Goal: Transaction & Acquisition: Purchase product/service

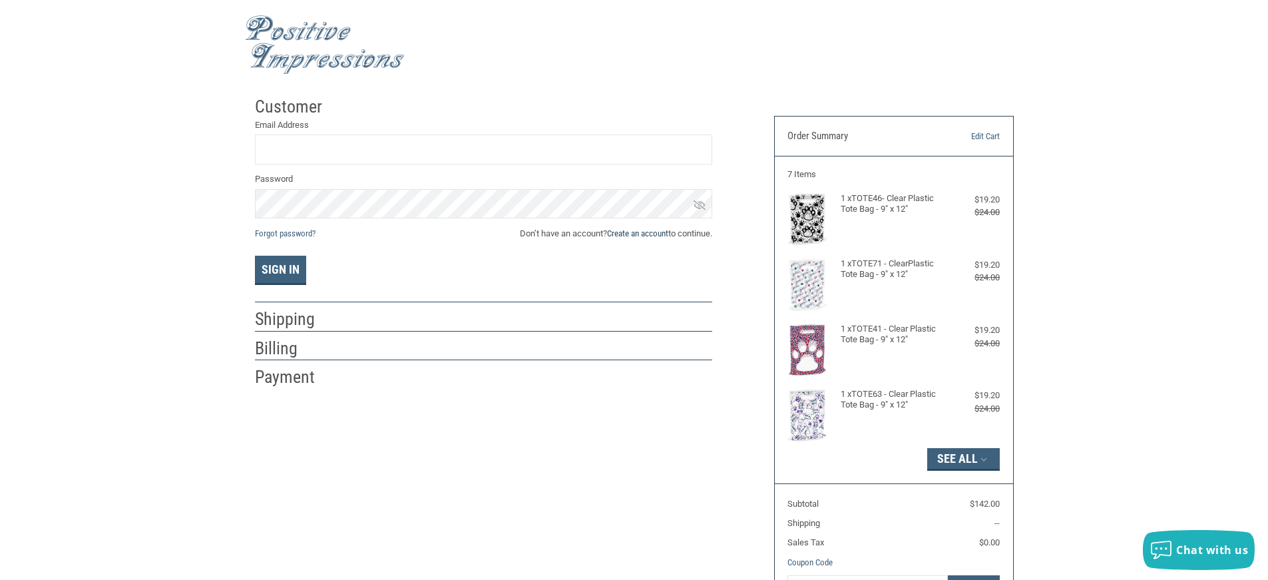
click at [643, 230] on link "Create an account" at bounding box center [637, 233] width 61 height 10
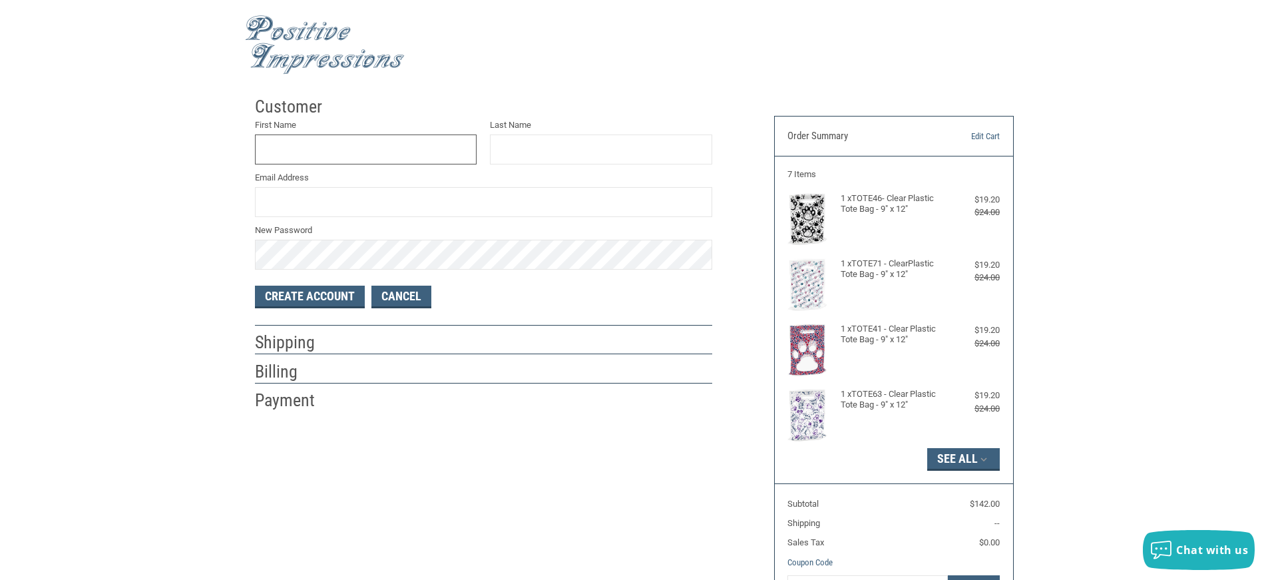
click at [375, 150] on input "First Name" at bounding box center [366, 149] width 222 height 30
type input "V"
type input "A"
type input "V"
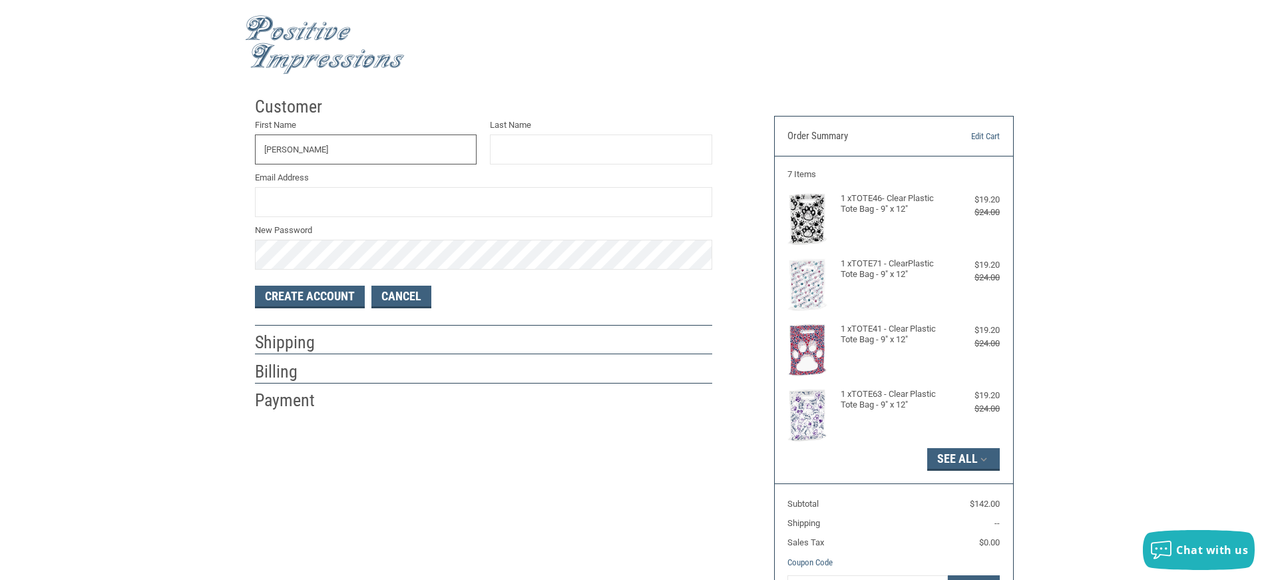
type input "[PERSON_NAME]"
click at [538, 144] on input "Last Name" at bounding box center [601, 149] width 222 height 30
type input "[PERSON_NAME]"
click at [417, 206] on input "Email Address" at bounding box center [483, 202] width 457 height 30
type input "[PERSON_NAME][EMAIL_ADDRESS][PERSON_NAME][DOMAIN_NAME]"
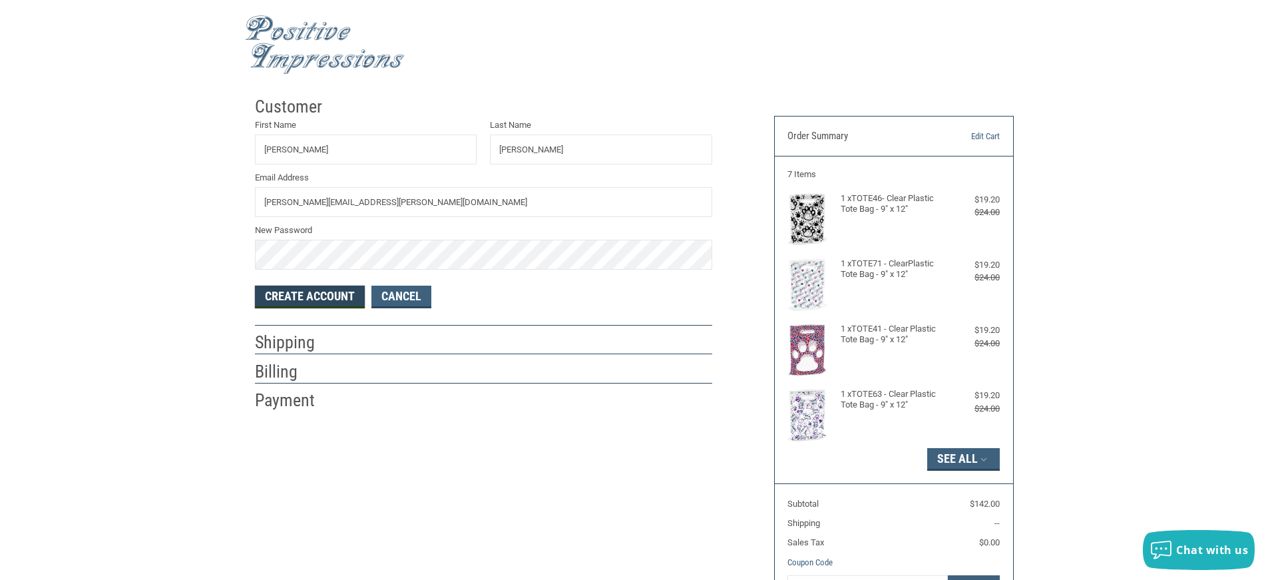
click at [334, 292] on button "Create Account" at bounding box center [310, 296] width 110 height 23
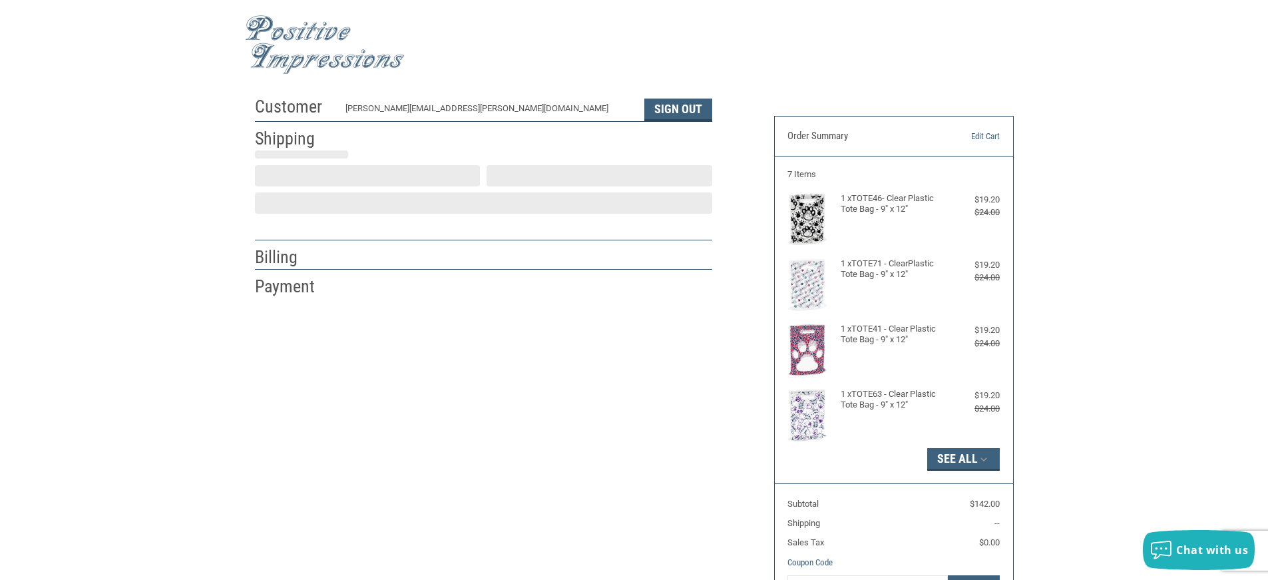
select select "US"
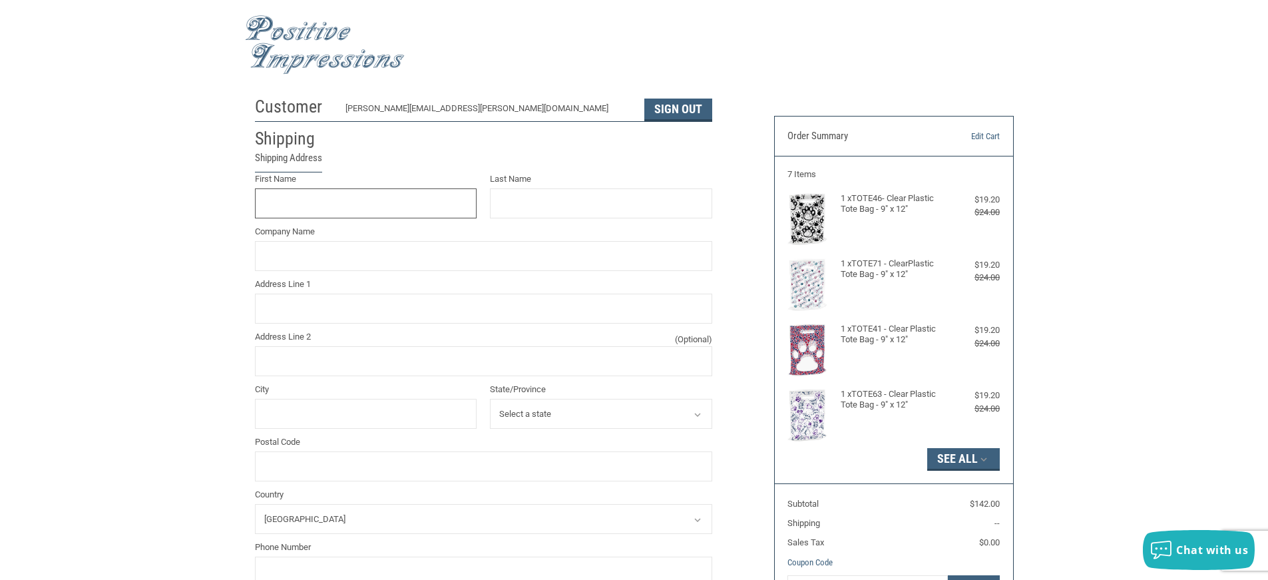
scroll to position [6, 0]
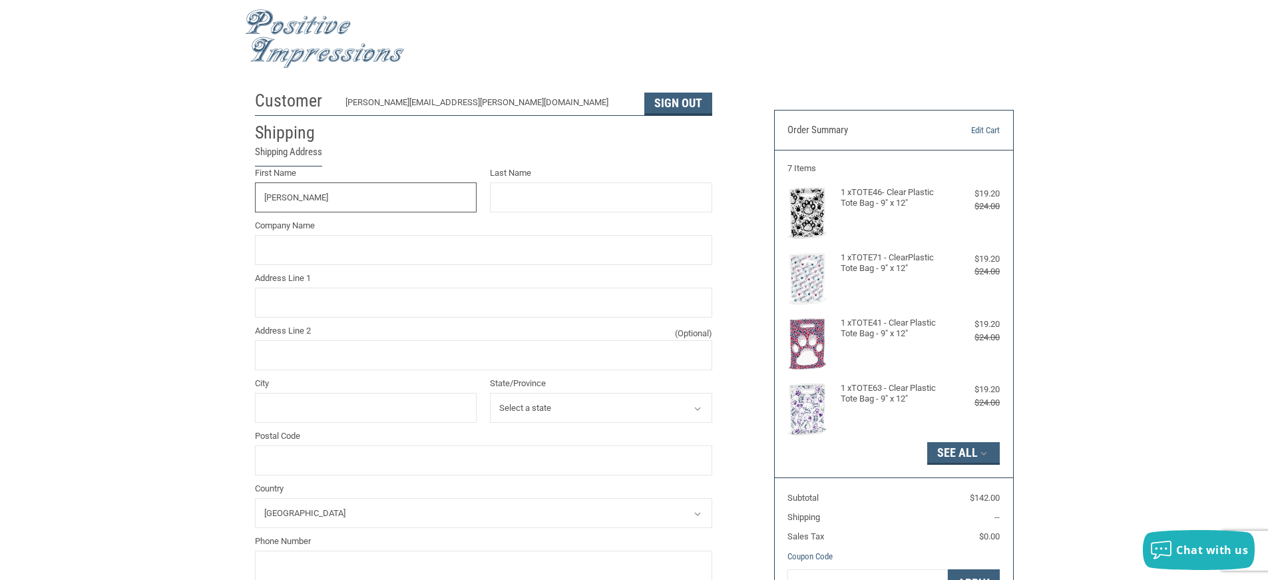
type input "[PERSON_NAME]"
click at [535, 195] on input "Last Name" at bounding box center [601, 197] width 222 height 30
type input "[PERSON_NAME]"
click at [397, 250] on input "Company Name" at bounding box center [483, 250] width 457 height 30
type input "[GEOGRAPHIC_DATA]"
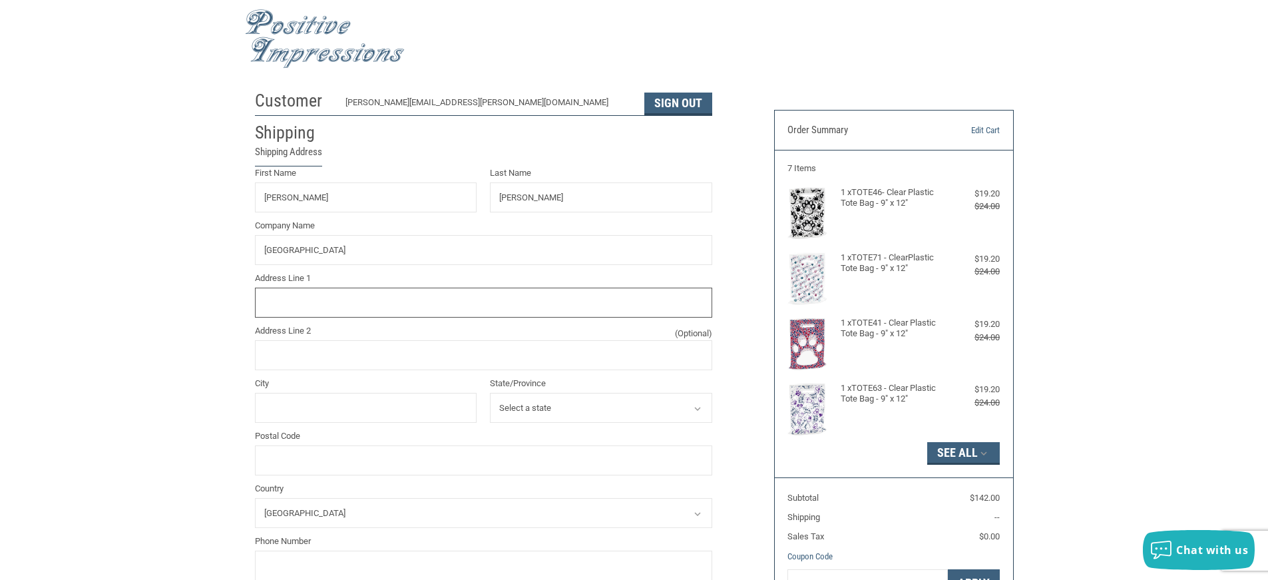
type input "[STREET_ADDRESS]"
type input "[GEOGRAPHIC_DATA]"
select select "IN"
type input "47715"
type input "8124772131"
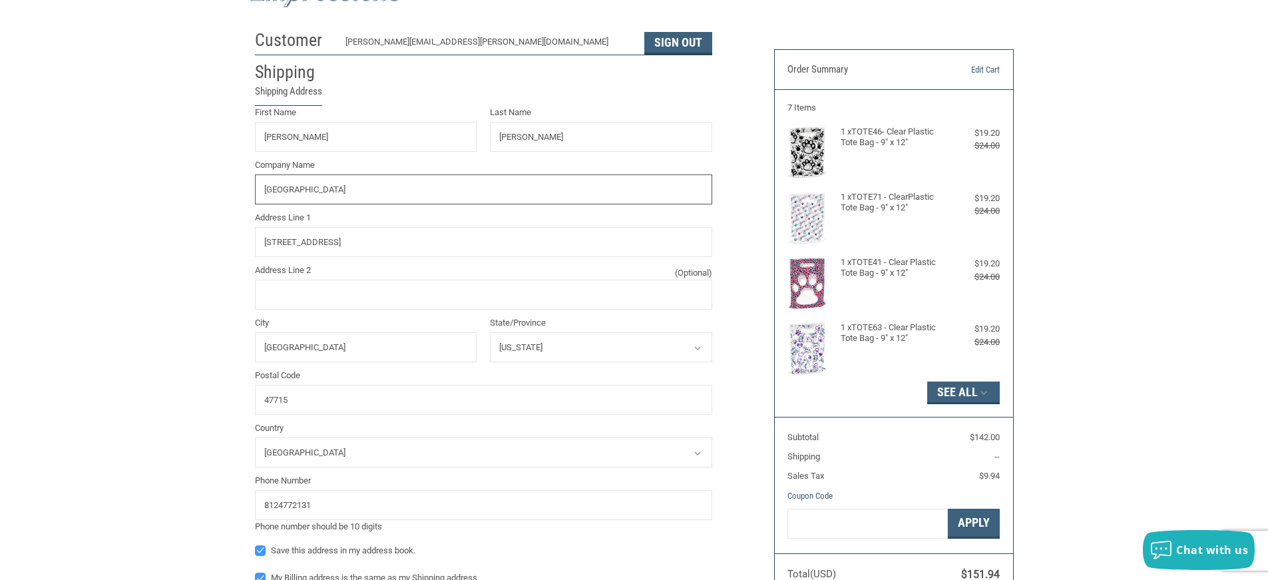
radio input "true"
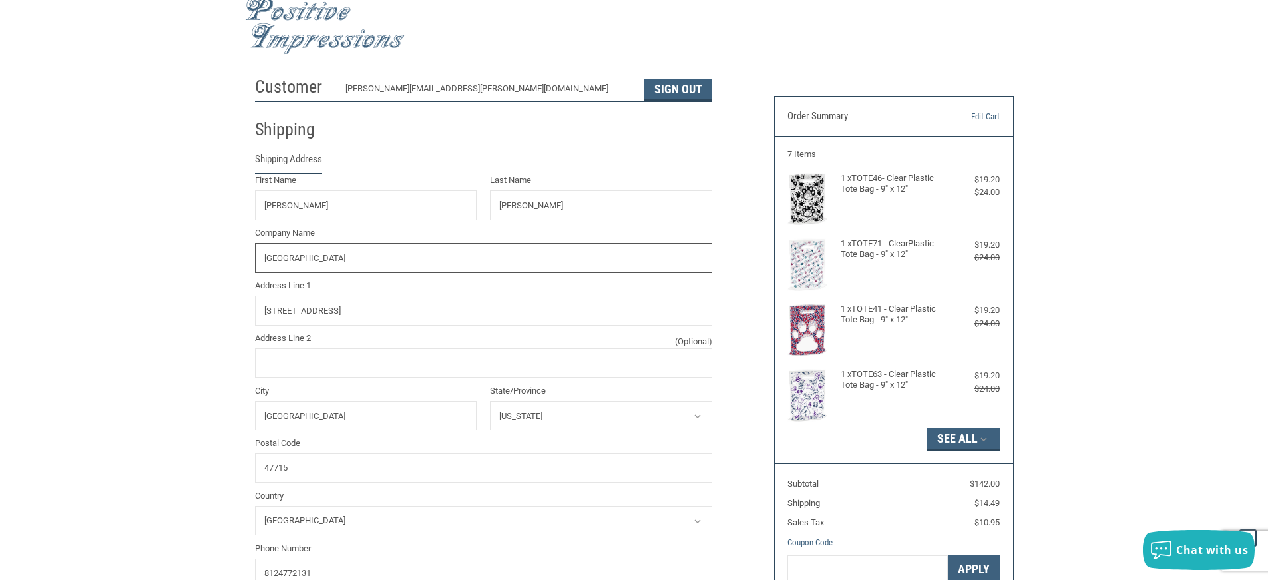
scroll to position [0, 0]
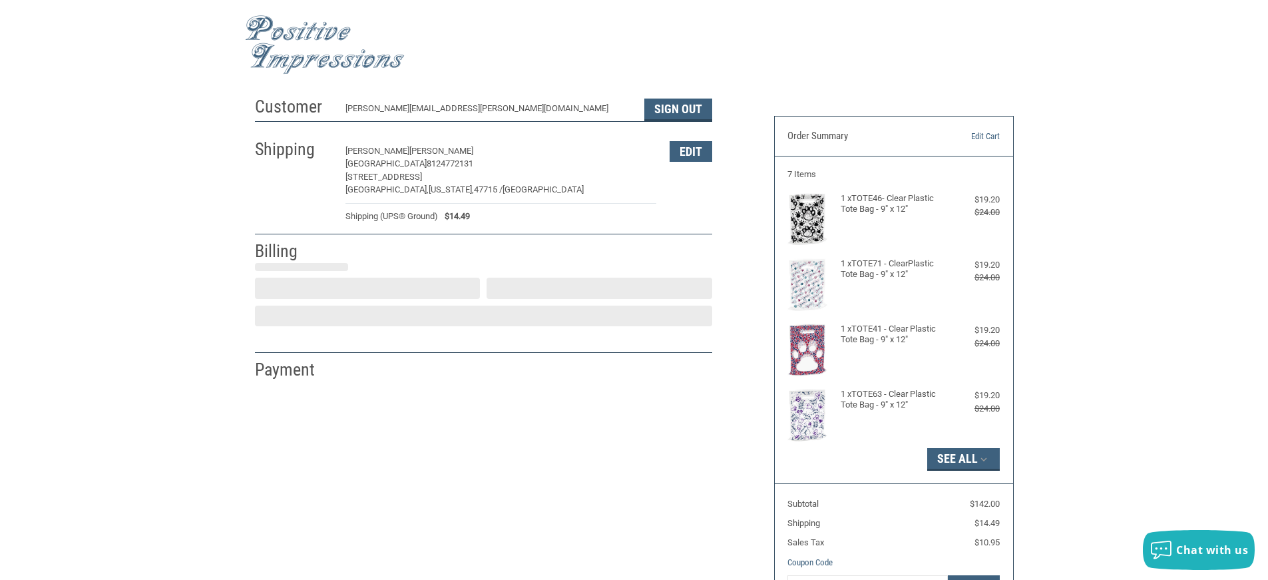
select select "US"
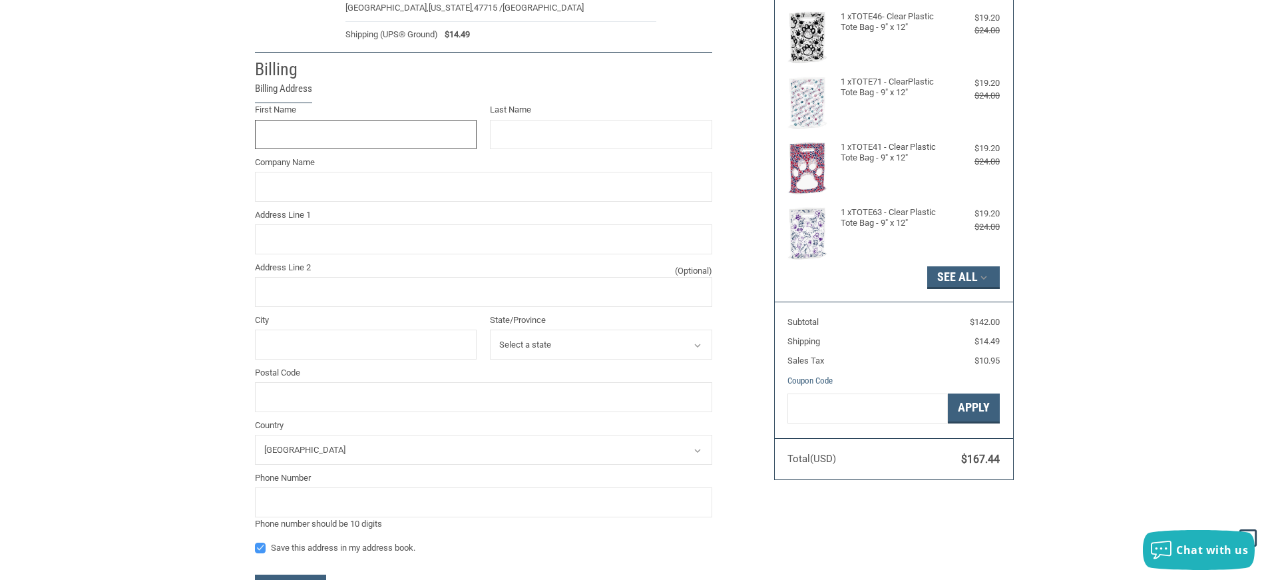
scroll to position [174, 0]
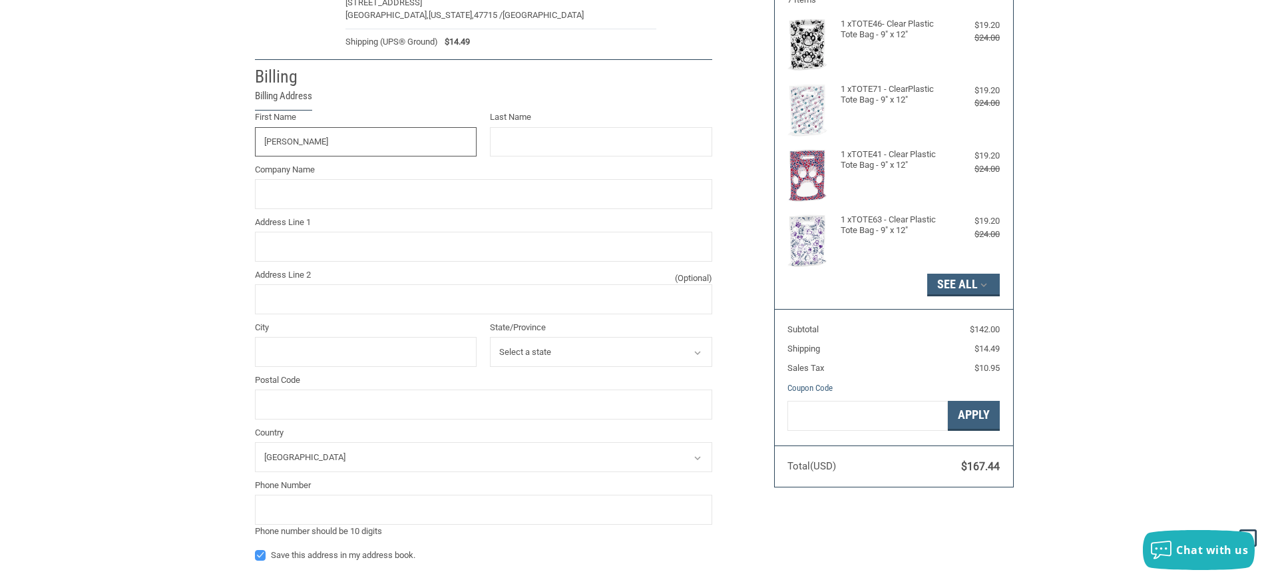
type input "[PERSON_NAME]"
click at [572, 137] on input "Last Name" at bounding box center [601, 142] width 222 height 30
type input "[PERSON_NAME]"
click at [416, 193] on input "Company Name" at bounding box center [483, 194] width 457 height 30
type input "[GEOGRAPHIC_DATA]"
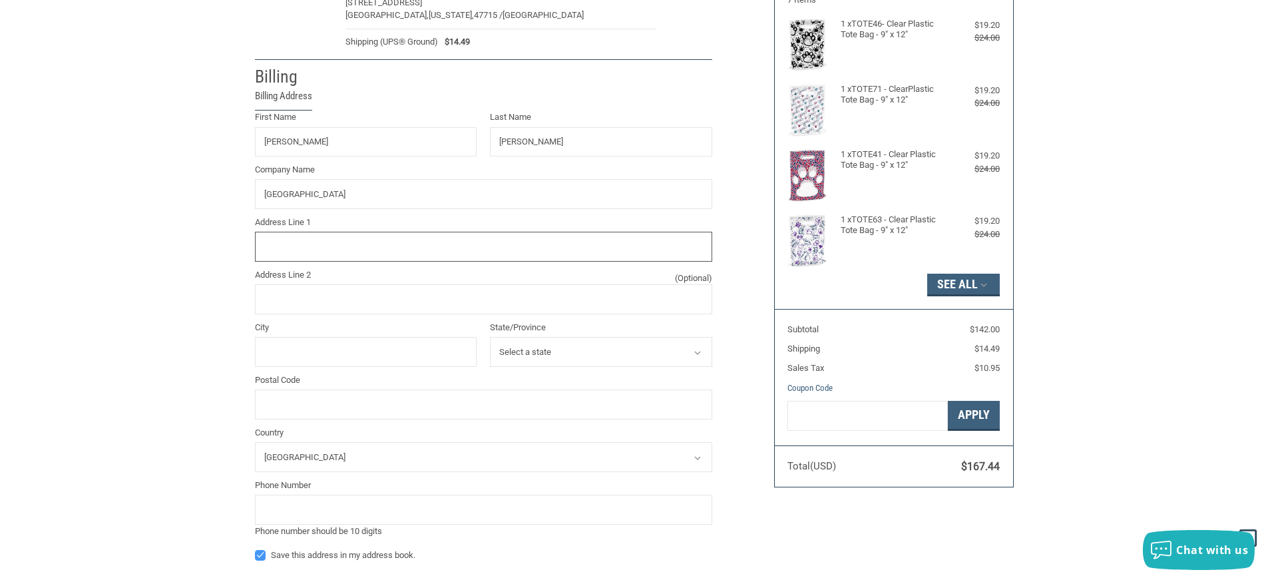
type input "[STREET_ADDRESS]"
type input "[GEOGRAPHIC_DATA]"
select select "IN"
type input "47715"
type input "8124772131"
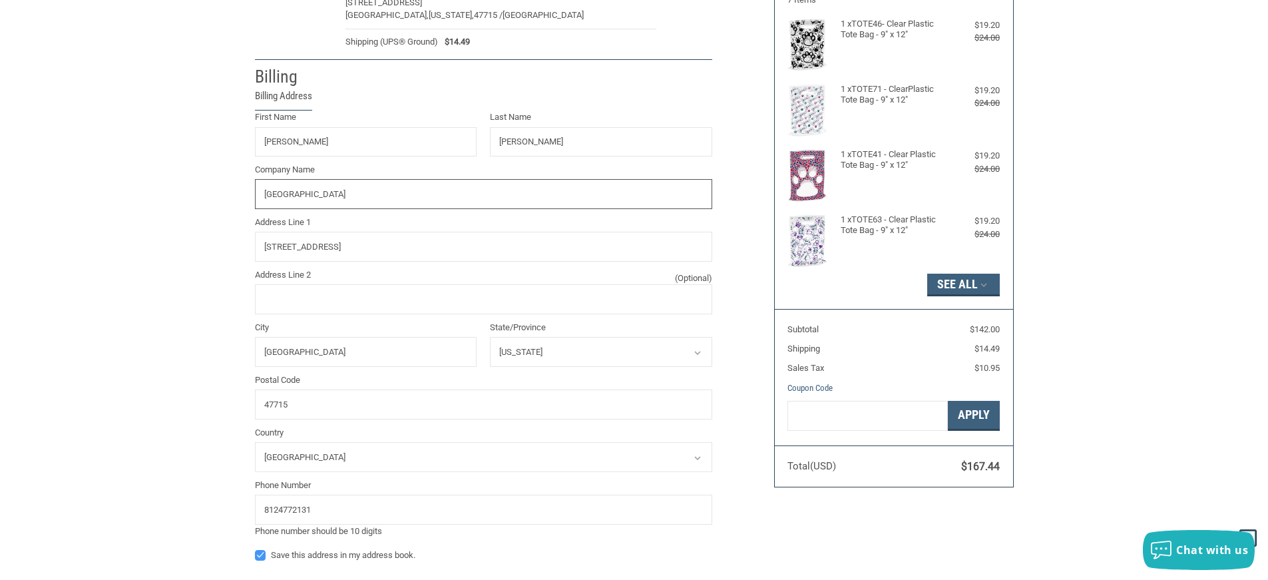
type input "VILLAGE EAST ANIMAL HOSPITAL"
type input "1305 S GREENRIVER ROAD"
type input "EVANSVILLE"
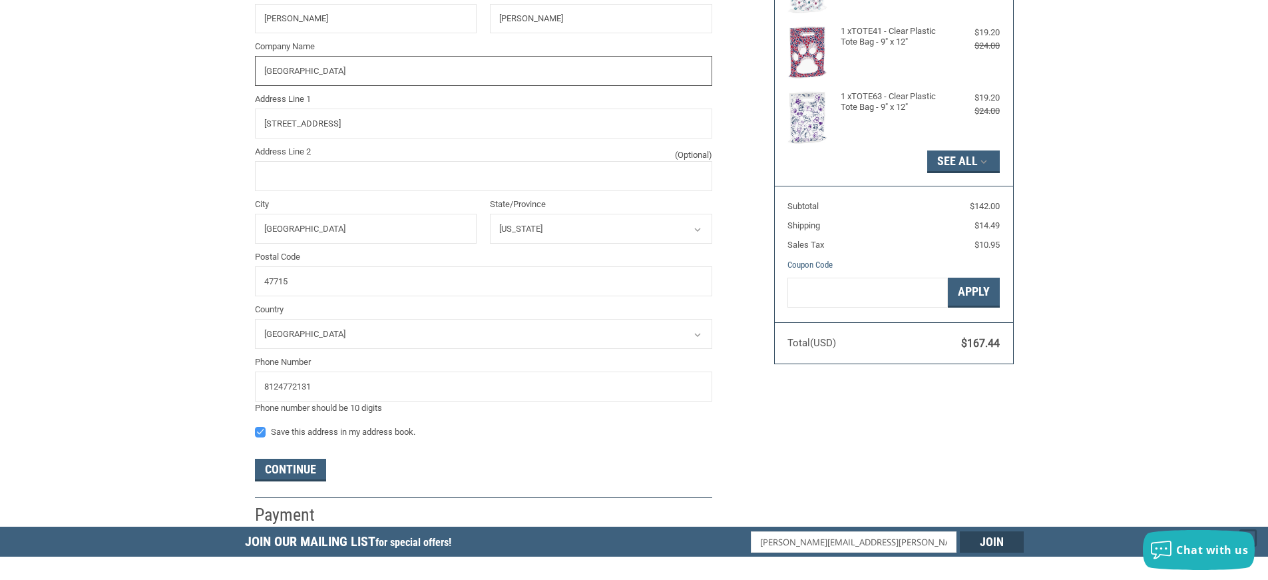
scroll to position [309, 0]
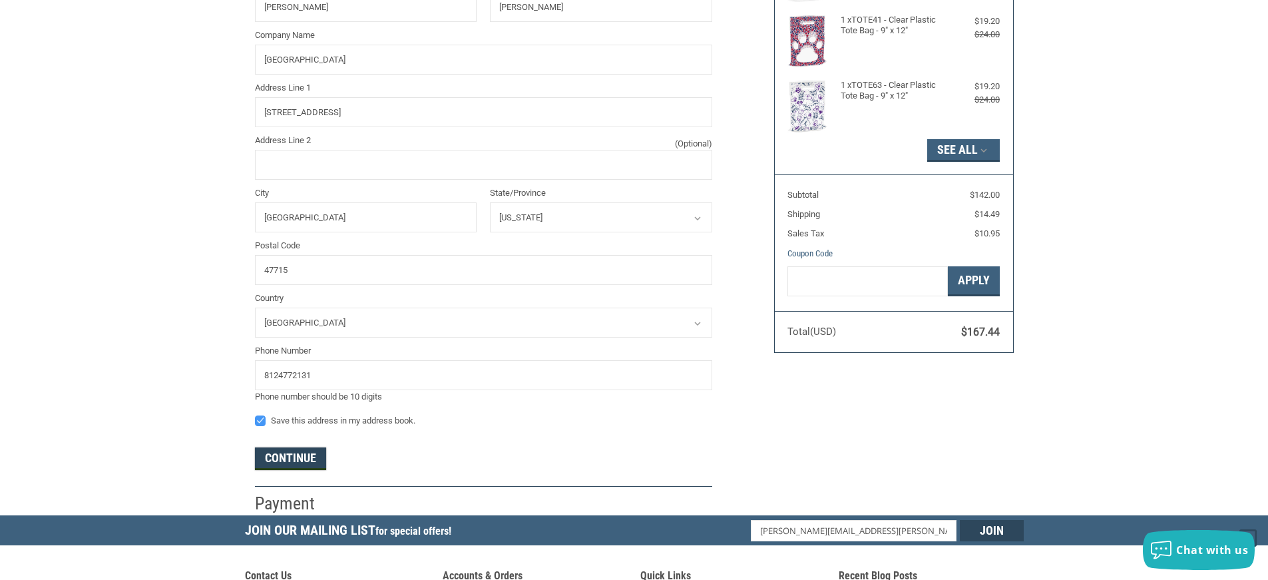
click at [305, 457] on button "Continue" at bounding box center [290, 458] width 71 height 23
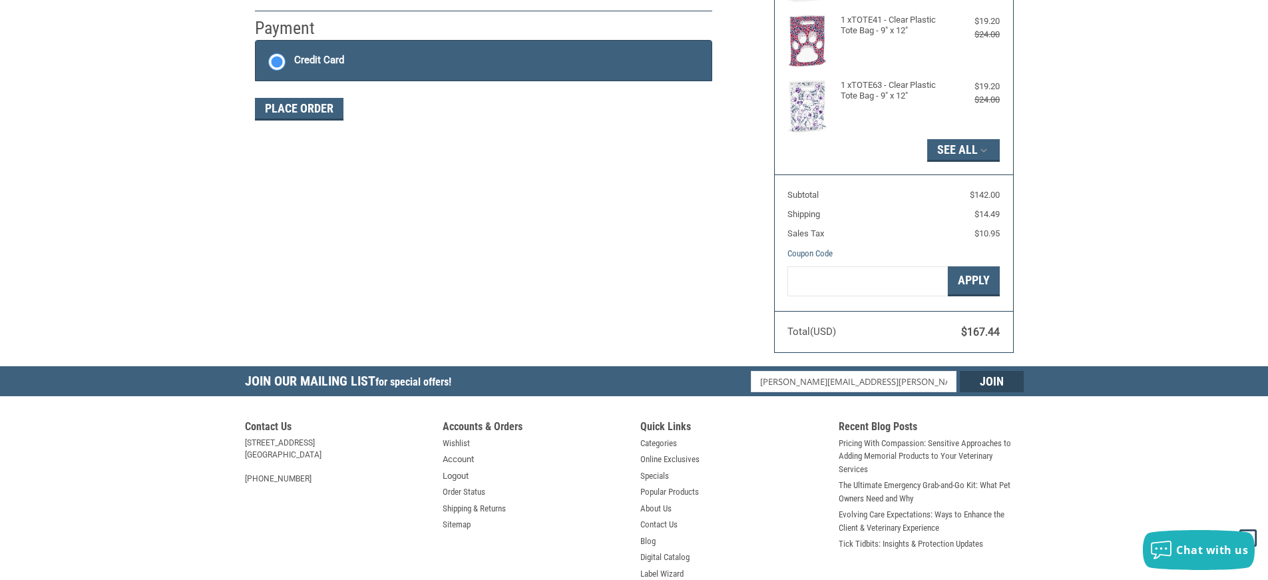
scroll to position [204, 0]
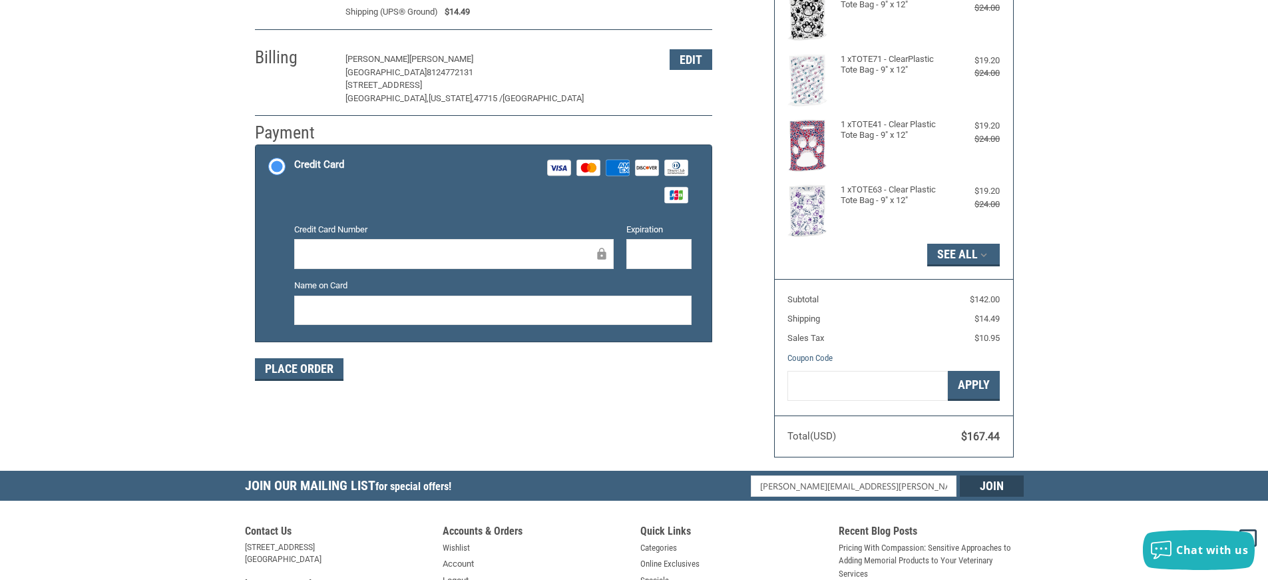
click at [431, 240] on div at bounding box center [453, 254] width 319 height 30
click at [311, 372] on button "Place Order" at bounding box center [299, 369] width 89 height 23
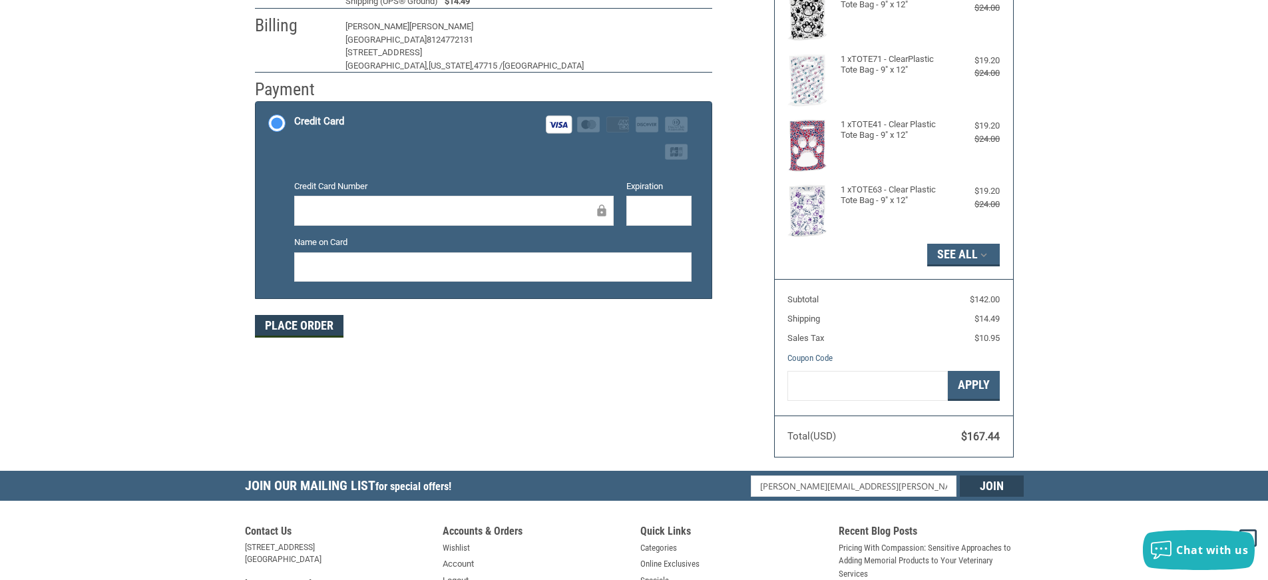
scroll to position [186, 0]
